Goal: Information Seeking & Learning: Learn about a topic

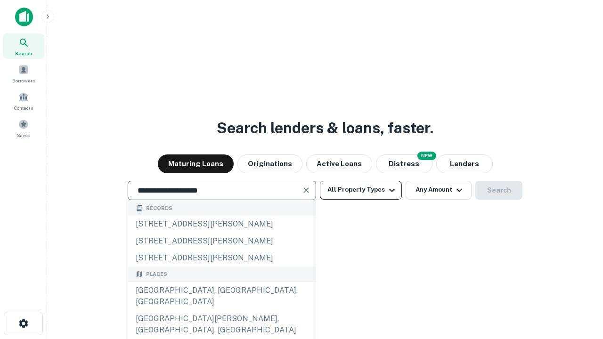
click at [221, 311] on div "[GEOGRAPHIC_DATA], [GEOGRAPHIC_DATA], [GEOGRAPHIC_DATA]" at bounding box center [222, 296] width 188 height 28
click at [361, 190] on button "All Property Types" at bounding box center [361, 190] width 82 height 19
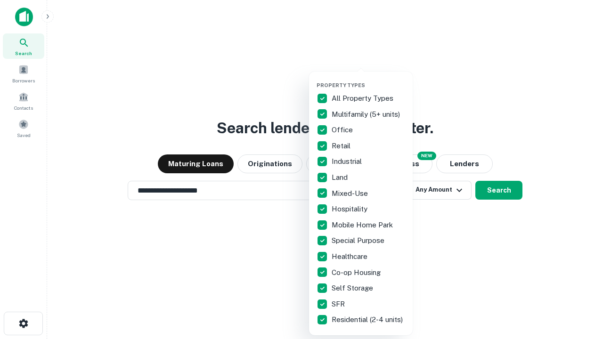
type input "**********"
click at [369, 79] on button "button" at bounding box center [369, 79] width 104 height 0
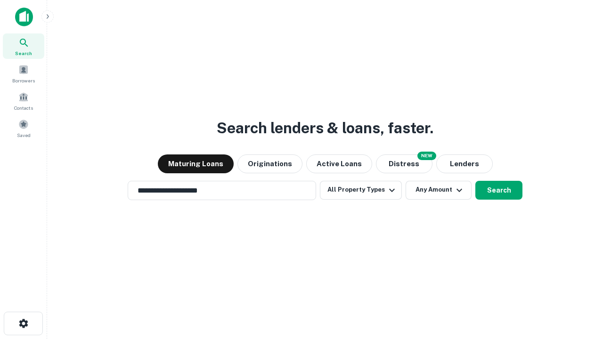
scroll to position [15, 0]
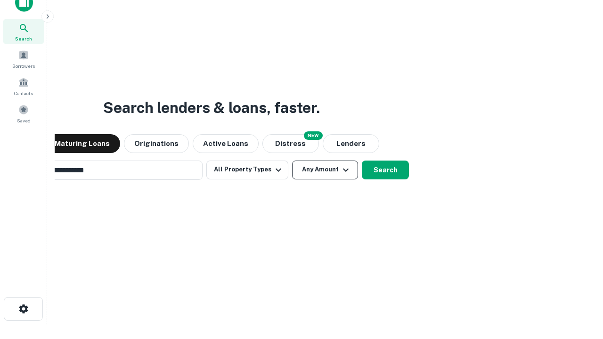
click at [292, 161] on button "Any Amount" at bounding box center [325, 170] width 66 height 19
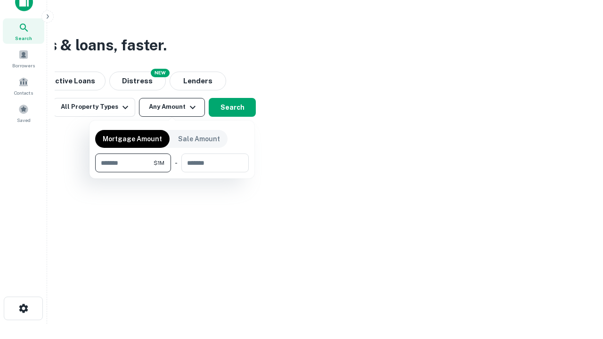
type input "*******"
click at [172, 172] on button "button" at bounding box center [172, 172] width 154 height 0
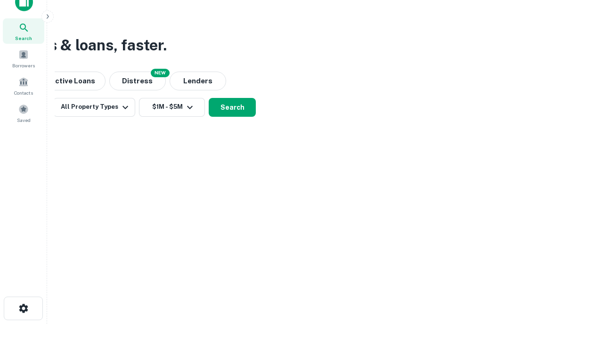
scroll to position [15, 0]
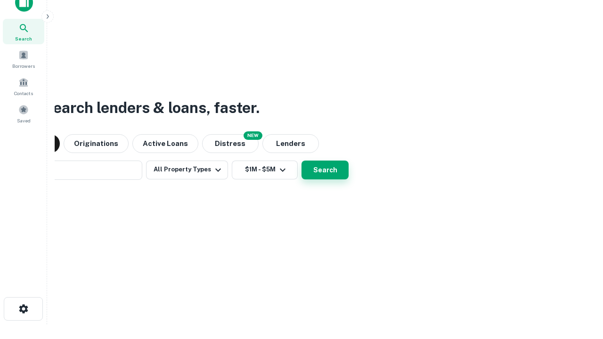
click at [302, 161] on button "Search" at bounding box center [325, 170] width 47 height 19
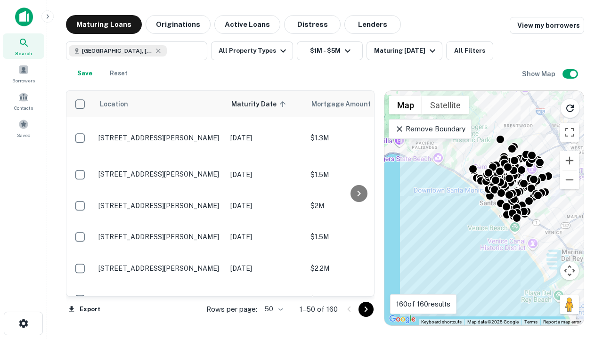
click at [272, 309] on body "Search Borrowers Contacts Saved Maturing Loans Originations Active Loans Distre…" at bounding box center [301, 169] width 603 height 339
click at [273, 286] on li "25" at bounding box center [272, 285] width 27 height 17
